Goal: Task Accomplishment & Management: Manage account settings

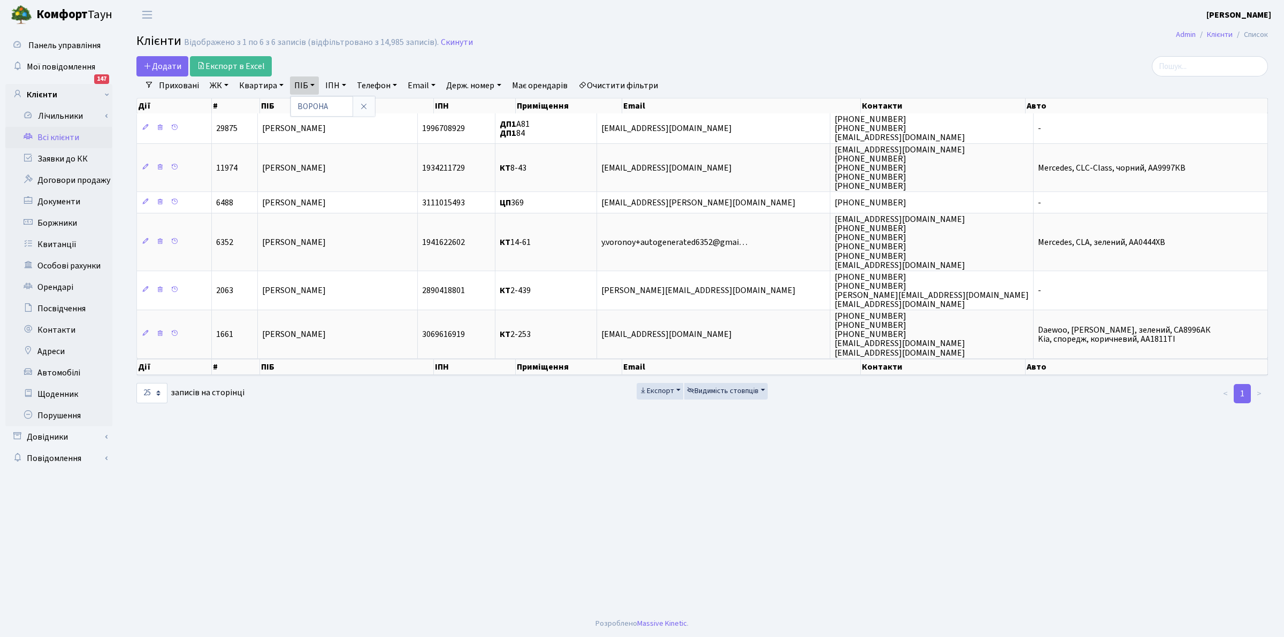
select select "25"
type input "В"
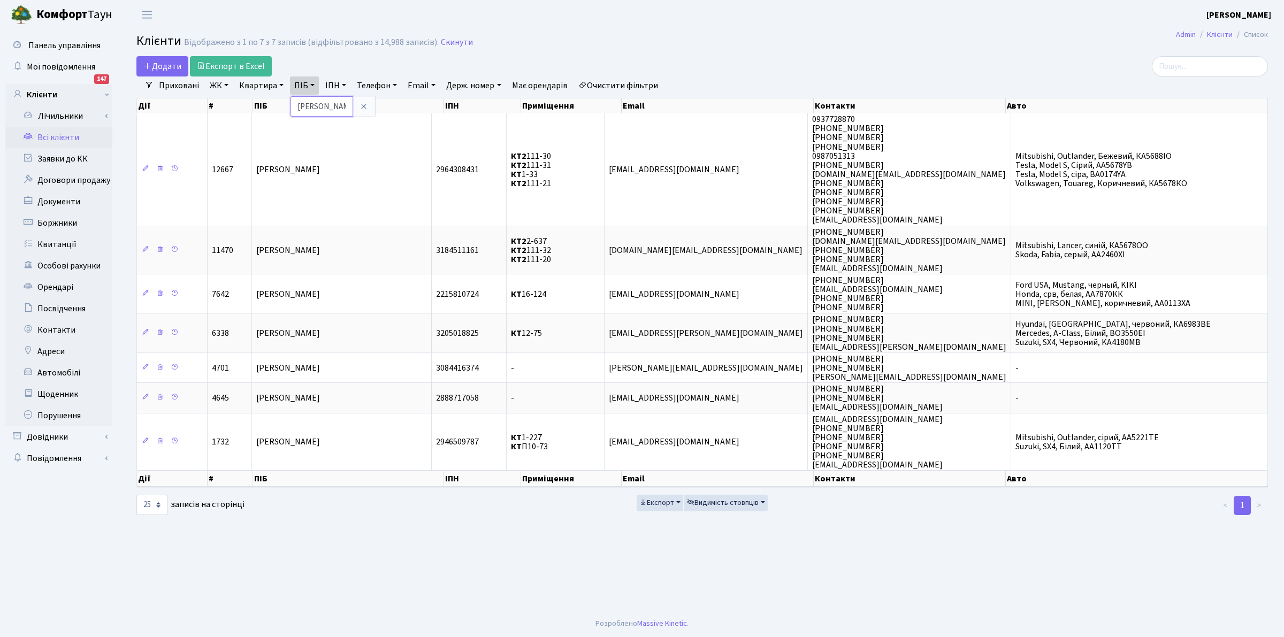
click at [310, 108] on input "КУЧЕРЕНКО" at bounding box center [321, 106] width 63 height 20
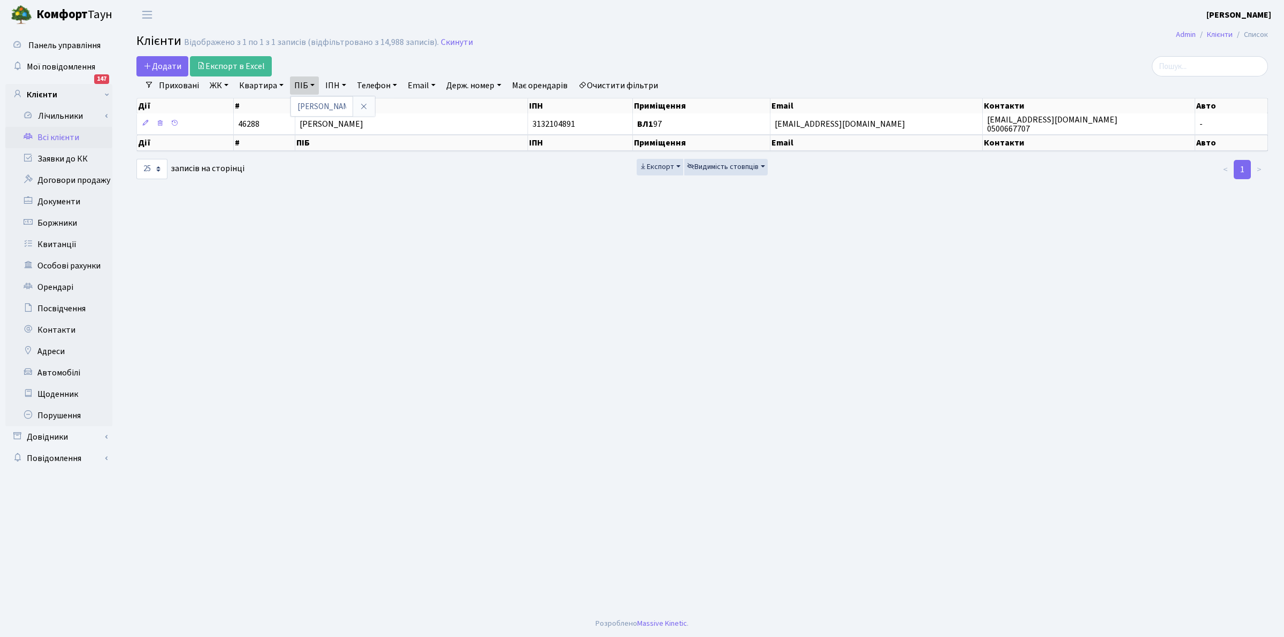
click at [739, 498] on main "Admin Клієнти Список Клієнти Відображено з 1 по 1 з 1 записів (відфільтровано з…" at bounding box center [701, 319] width 1163 height 581
click at [301, 86] on link "ПІБ" at bounding box center [304, 85] width 29 height 18
type input "О"
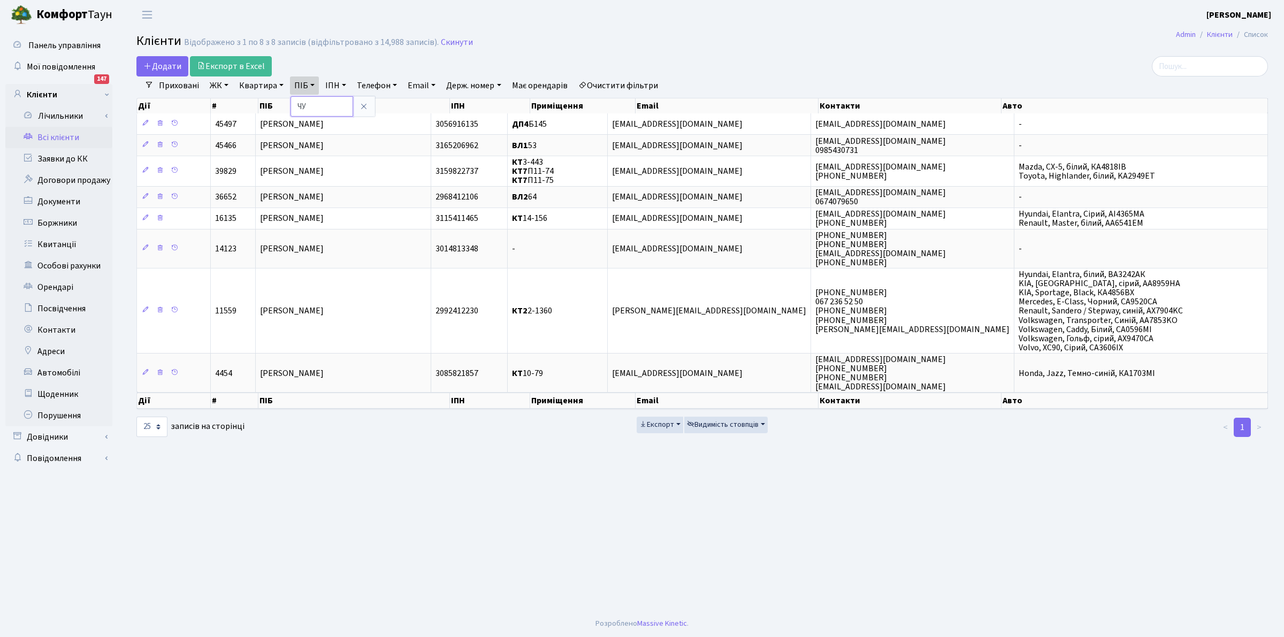
type input "Ч"
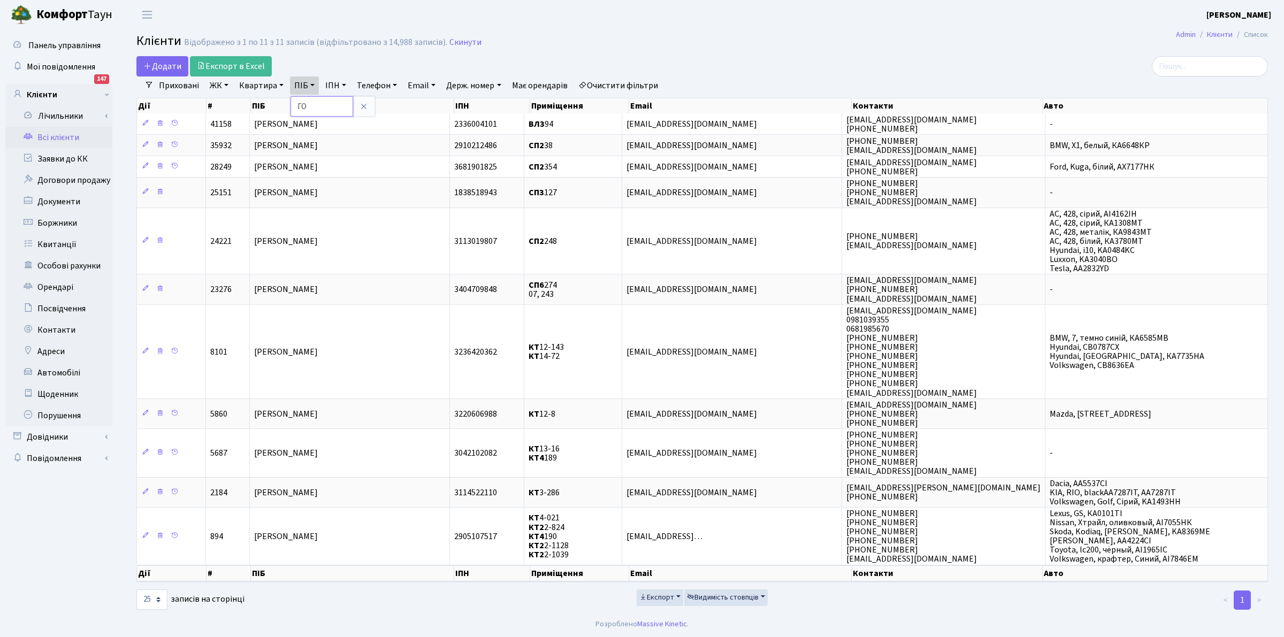
type input "Г"
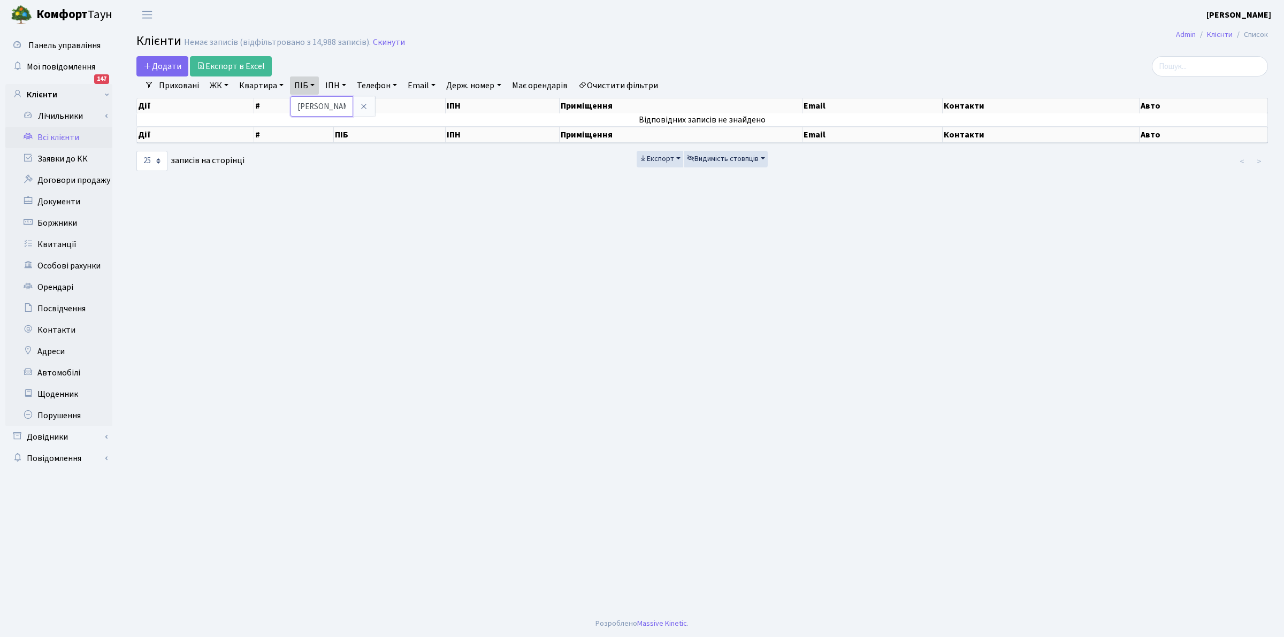
click at [311, 107] on input "ТІХОНОВА" at bounding box center [321, 106] width 63 height 20
click at [303, 102] on input "ТІХОНОВА" at bounding box center [321, 106] width 63 height 20
click at [345, 112] on input "ТІХОНОВА" at bounding box center [321, 106] width 63 height 20
type input "Т"
type input "Б"
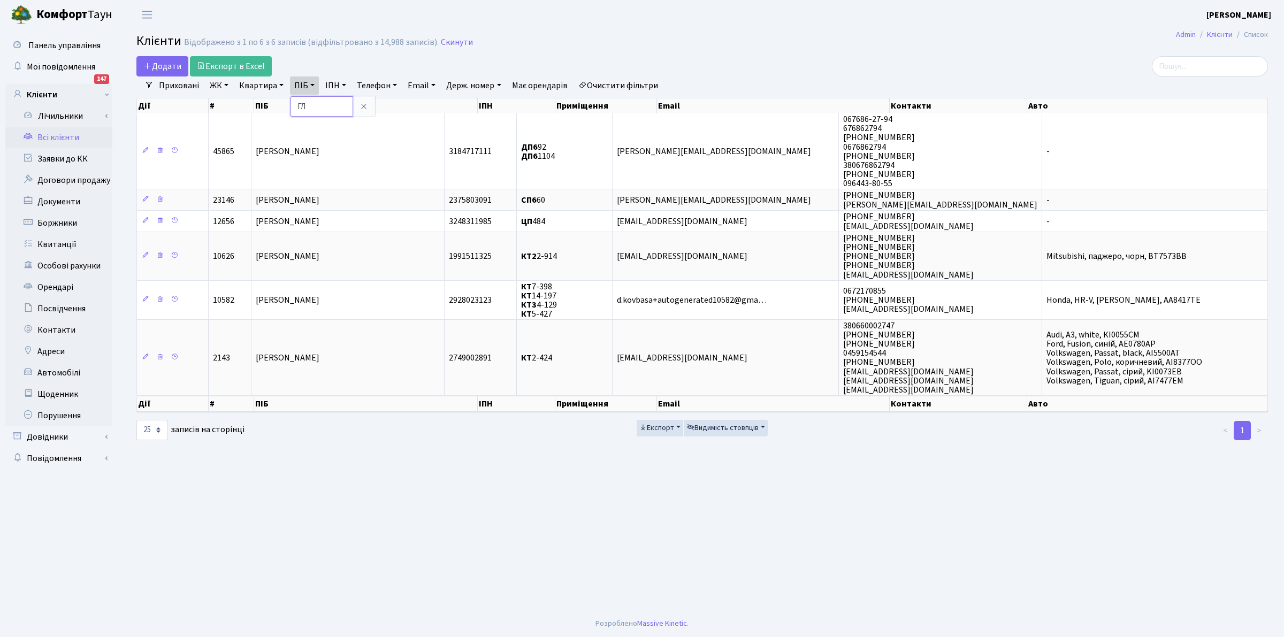
type input "Г"
type input "[PERSON_NAME]"
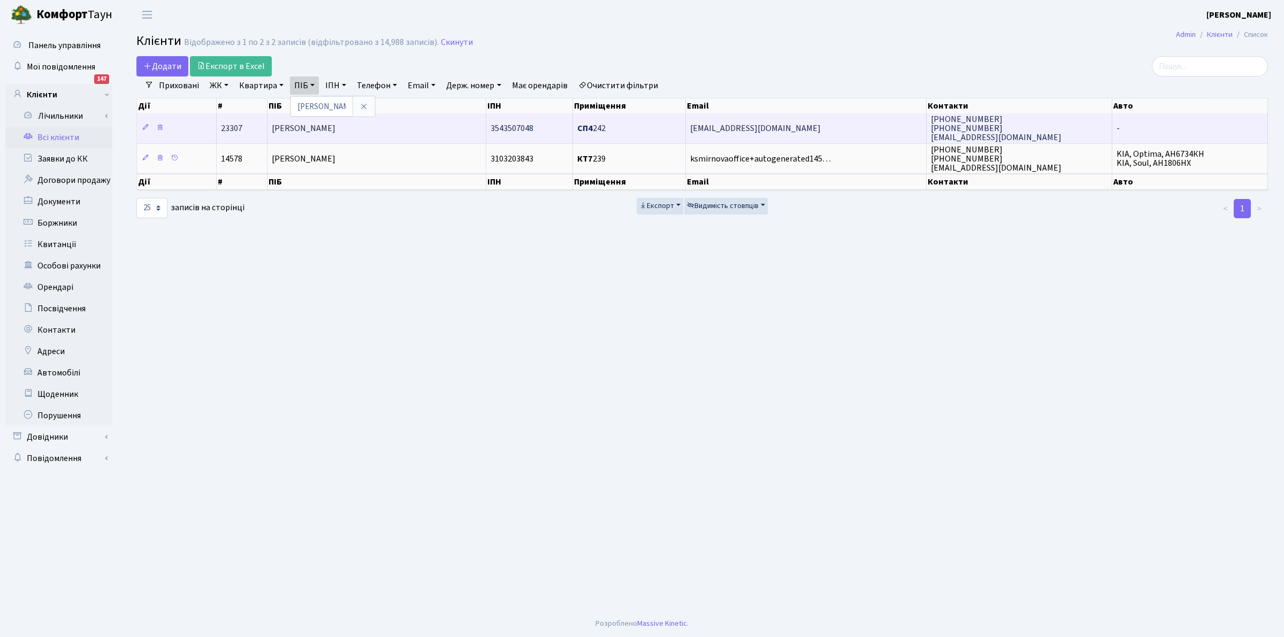
click at [525, 129] on span "3543507048" at bounding box center [511, 128] width 43 height 12
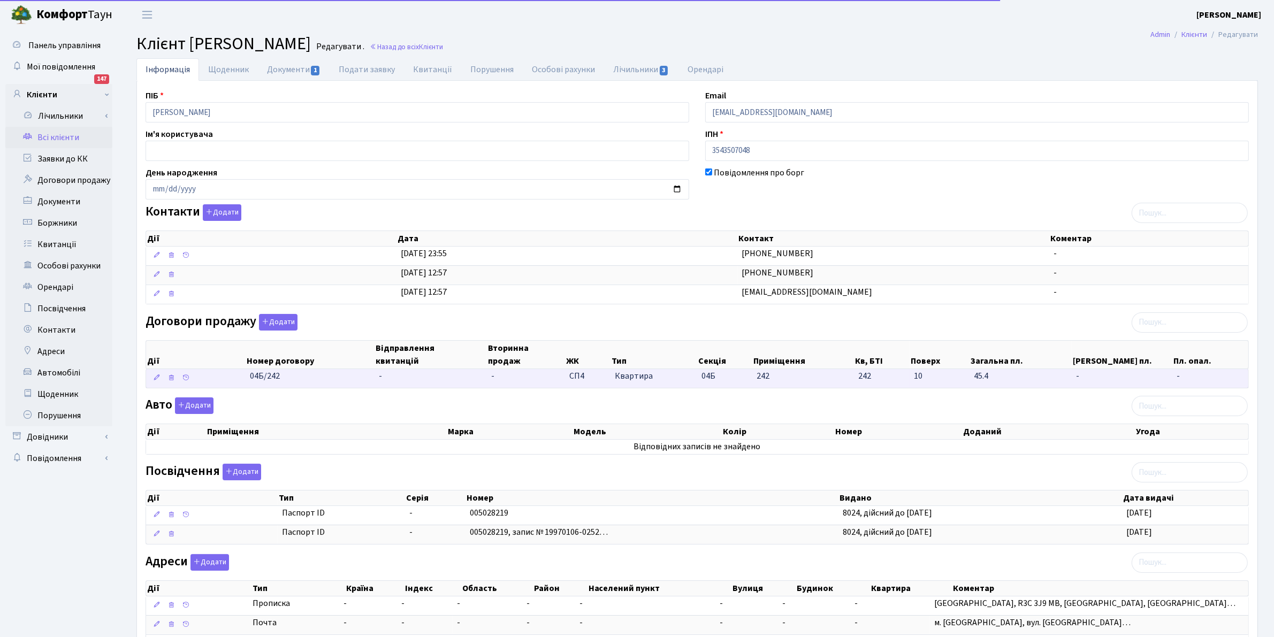
click at [870, 373] on span "242" at bounding box center [881, 376] width 47 height 12
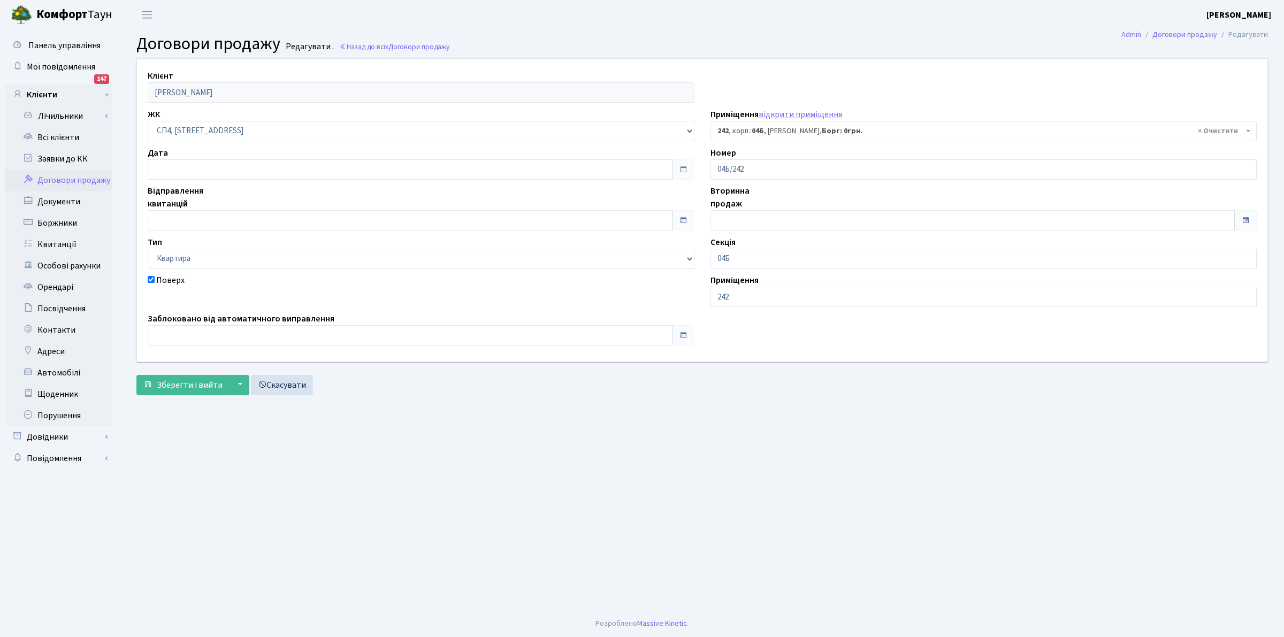
select select "21270"
click at [51, 137] on link "Всі клієнти" at bounding box center [58, 137] width 107 height 21
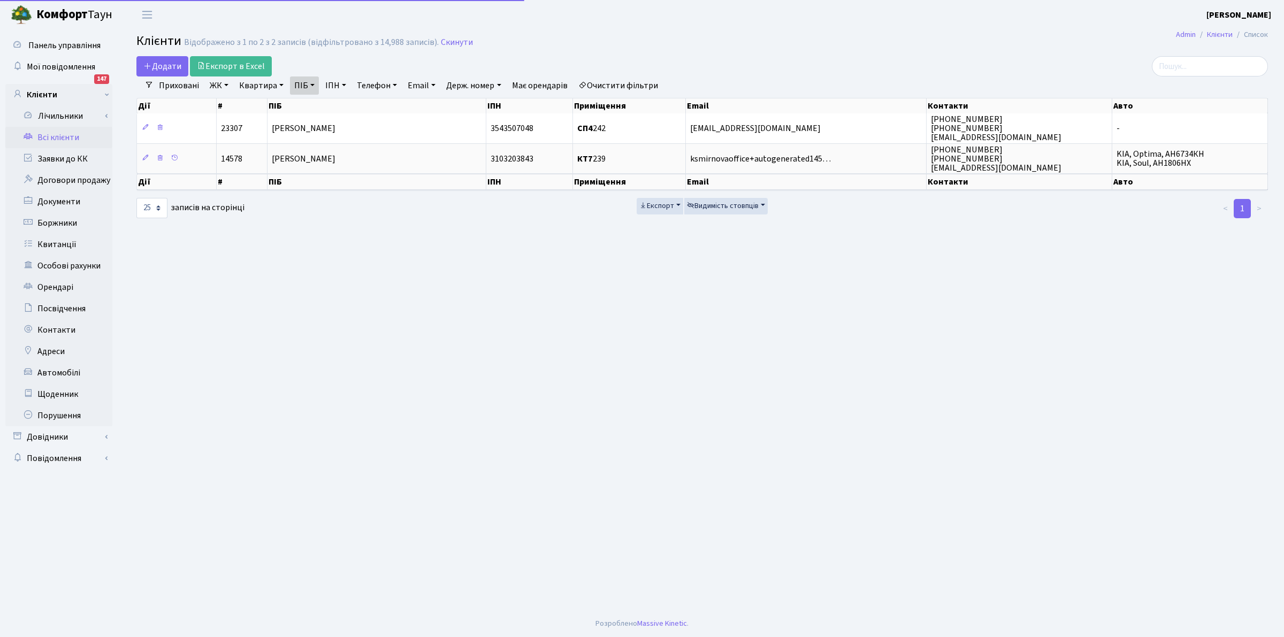
select select "25"
click at [295, 86] on link "ПІБ" at bounding box center [304, 85] width 29 height 18
type input "МАЛЯРЕН"
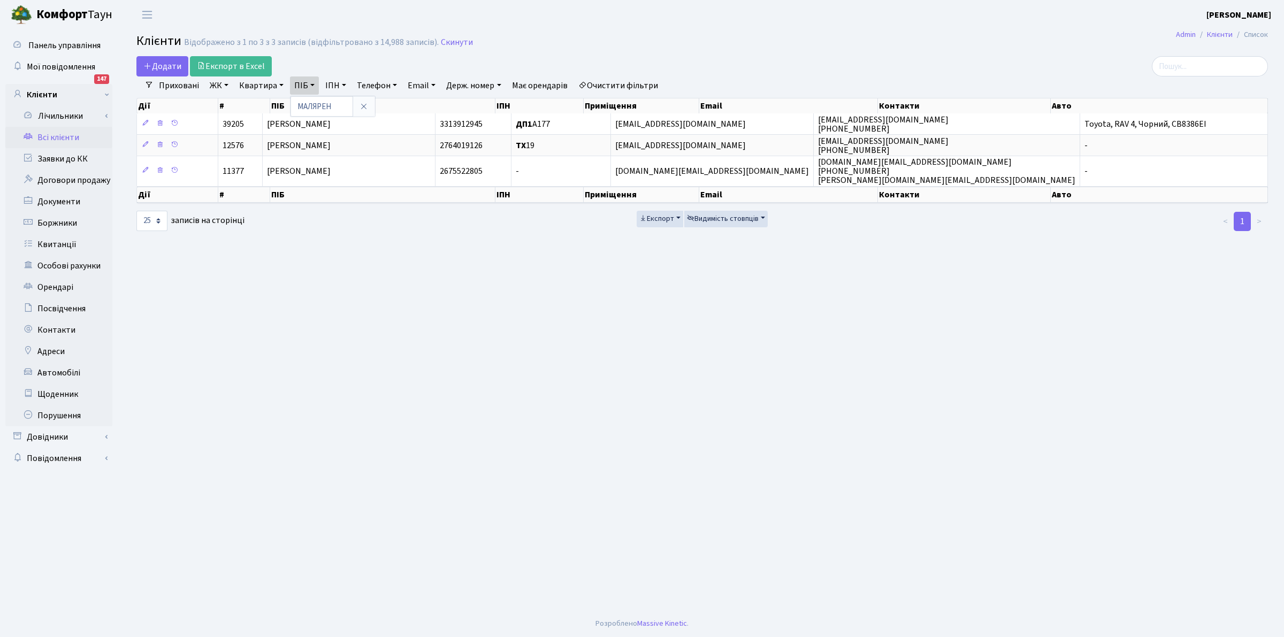
click at [318, 285] on main "Admin Клієнти Список Клієнти Відображено з 1 по 3 з 3 записів (відфільтровано з…" at bounding box center [701, 319] width 1163 height 581
